Goal: Task Accomplishment & Management: Complete application form

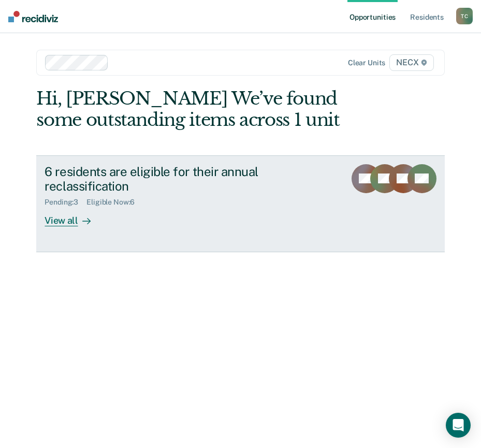
click at [137, 217] on div "6 residents are eligible for their annual reclassification Pending : 3 Eligible…" at bounding box center [203, 195] width 317 height 63
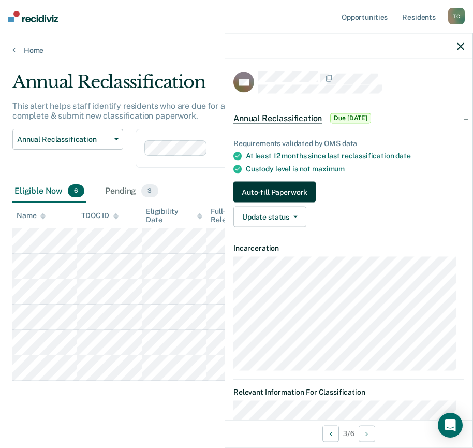
click at [286, 193] on button "Auto-fill Paperwork" at bounding box center [274, 192] width 82 height 21
click at [393, 228] on div "Requirements validated by OMS data At least 12 months since last reclassificati…" at bounding box center [348, 178] width 247 height 113
click at [287, 116] on span "Annual Reclassification" at bounding box center [277, 118] width 89 height 10
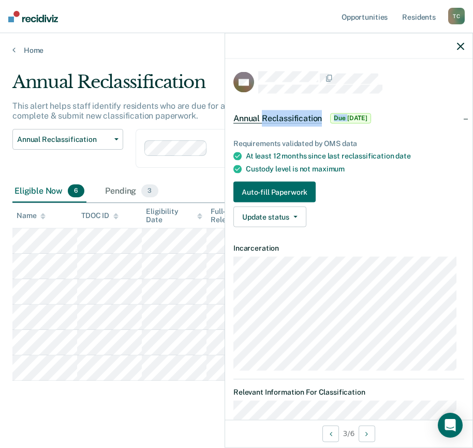
click at [287, 116] on span "Annual Reclassification" at bounding box center [277, 118] width 89 height 10
click at [274, 190] on button "Auto-fill Paperwork" at bounding box center [274, 192] width 82 height 21
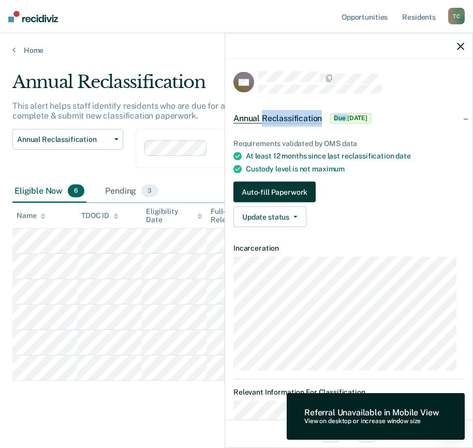
click at [273, 190] on button "Auto-fill Paperwork" at bounding box center [274, 192] width 82 height 21
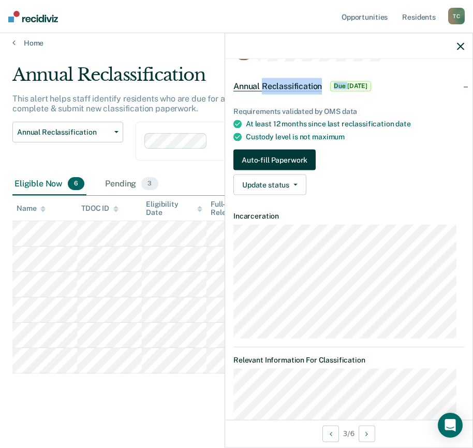
scroll to position [56, 0]
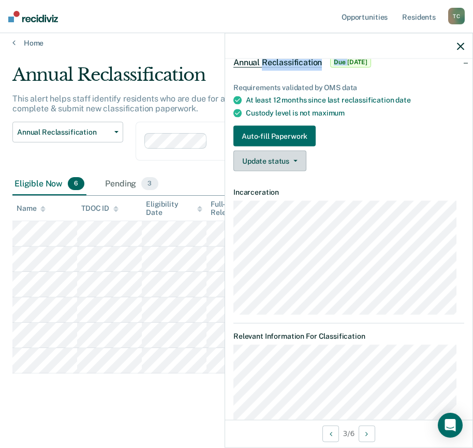
click at [294, 155] on button "Update status" at bounding box center [269, 161] width 73 height 21
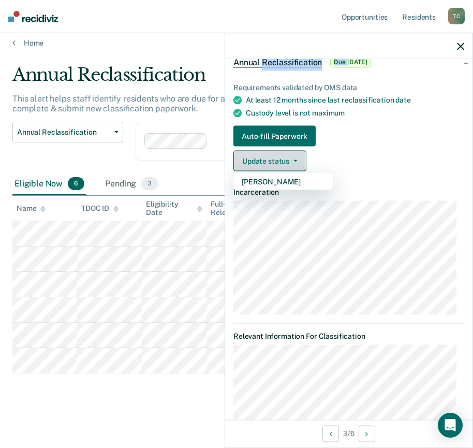
click at [294, 156] on button "Update status" at bounding box center [269, 161] width 73 height 21
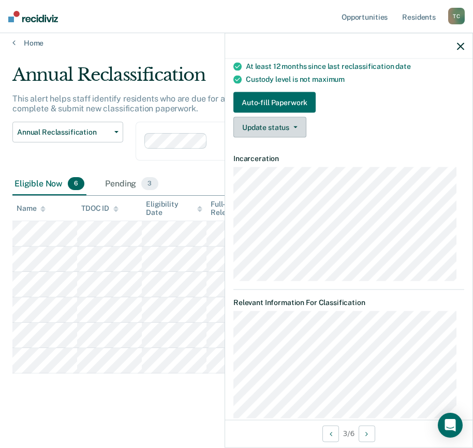
scroll to position [108, 0]
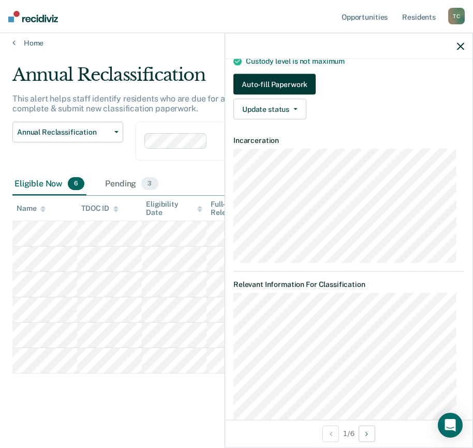
click at [270, 83] on button "Auto-fill Paperwork" at bounding box center [274, 84] width 82 height 21
click at [268, 91] on button "Auto-fill Paperwork" at bounding box center [274, 84] width 82 height 21
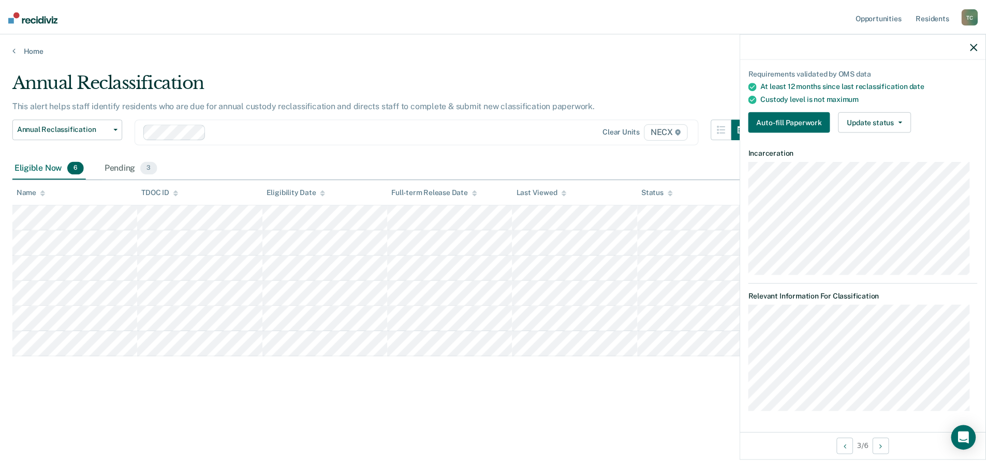
scroll to position [69, 0]
click at [480, 114] on button "Auto-fill Paperwork" at bounding box center [795, 123] width 82 height 21
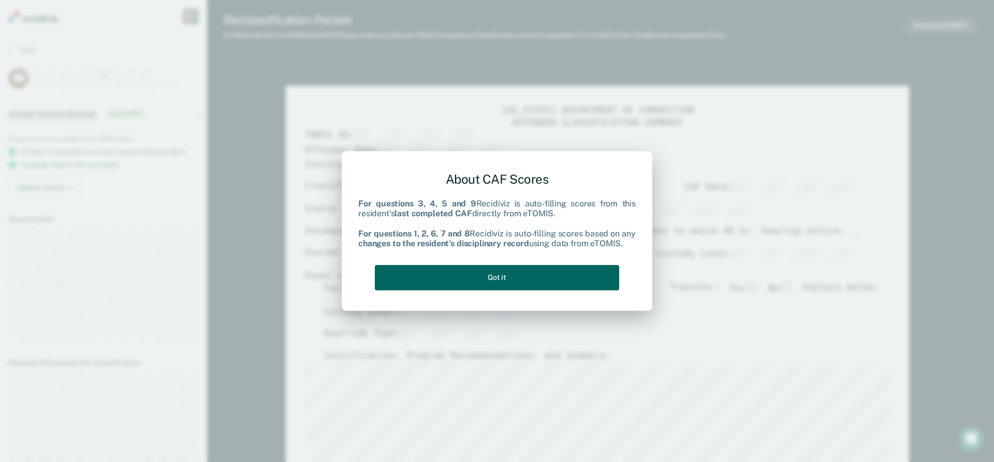
click at [480, 275] on button "Got it" at bounding box center [497, 277] width 244 height 25
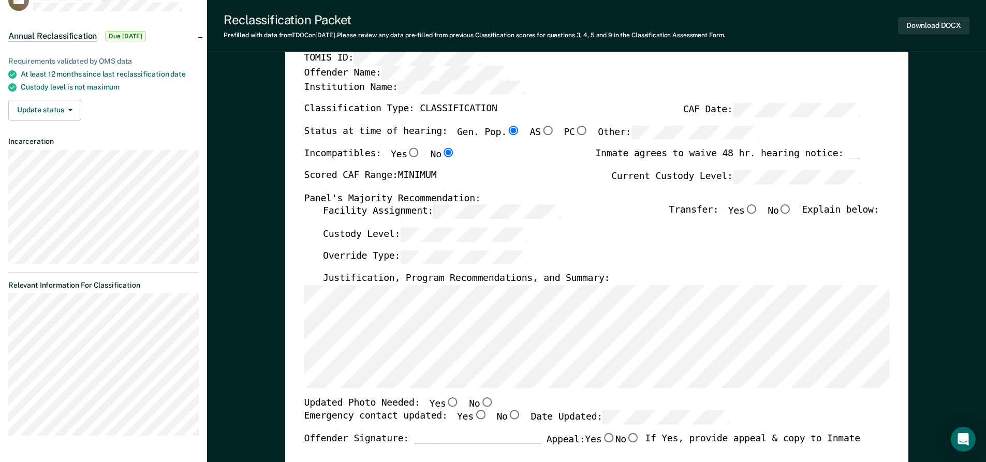
scroll to position [52, 0]
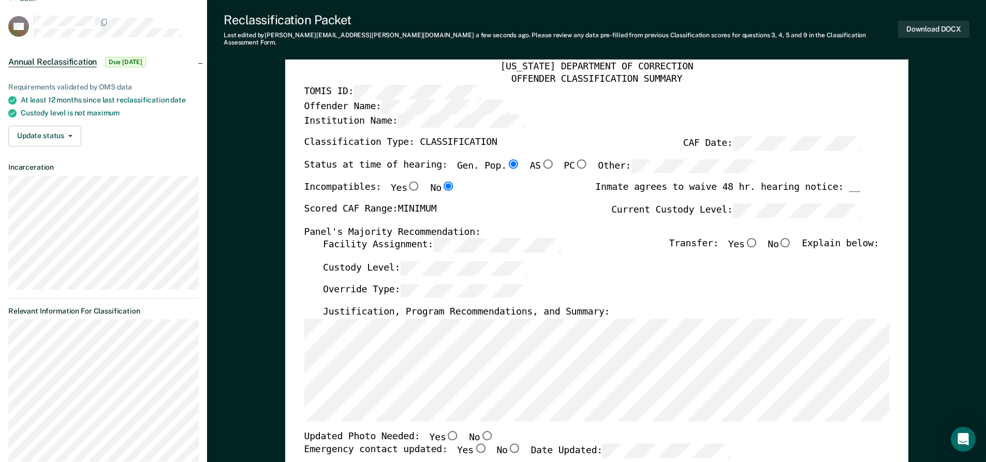
click at [480, 230] on div "Panel's Majority Recommendation:" at bounding box center [582, 232] width 556 height 12
click at [480, 238] on input "No" at bounding box center [785, 242] width 13 height 9
type textarea "x"
radio input "true"
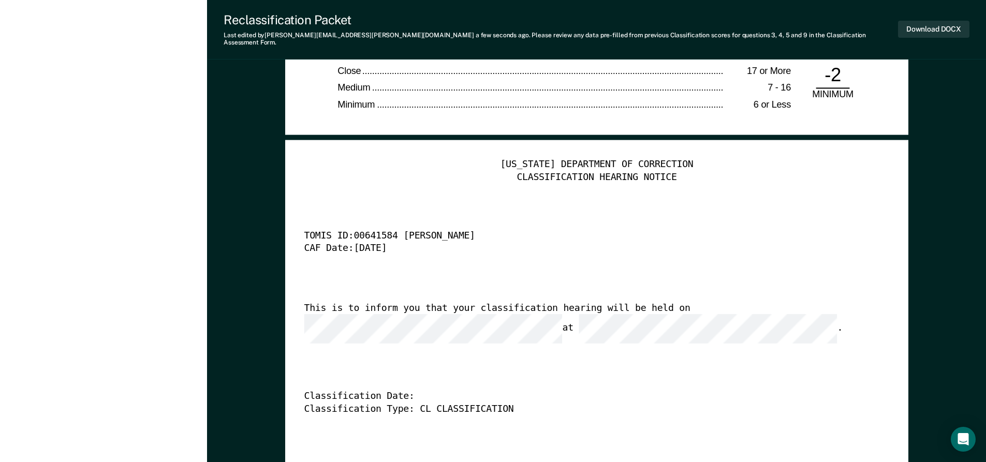
scroll to position [0, 4]
click at [480, 21] on button "Download DOCX" at bounding box center [933, 29] width 71 height 17
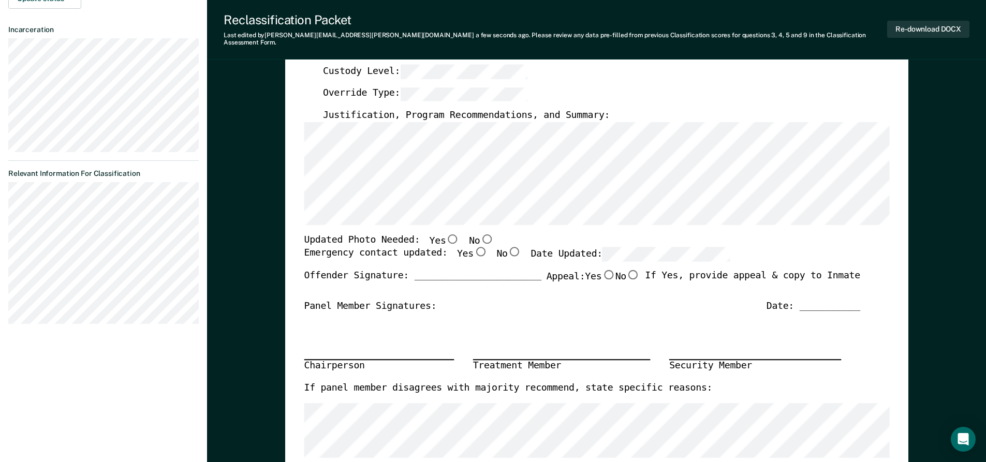
scroll to position [259, 0]
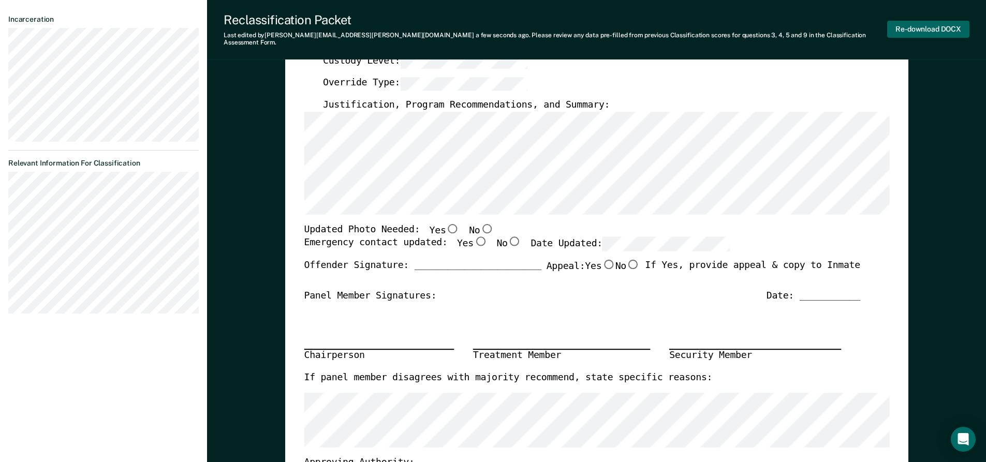
click at [480, 28] on button "Re-download DOCX" at bounding box center [928, 29] width 82 height 17
type textarea "x"
